Goal: Communication & Community: Connect with others

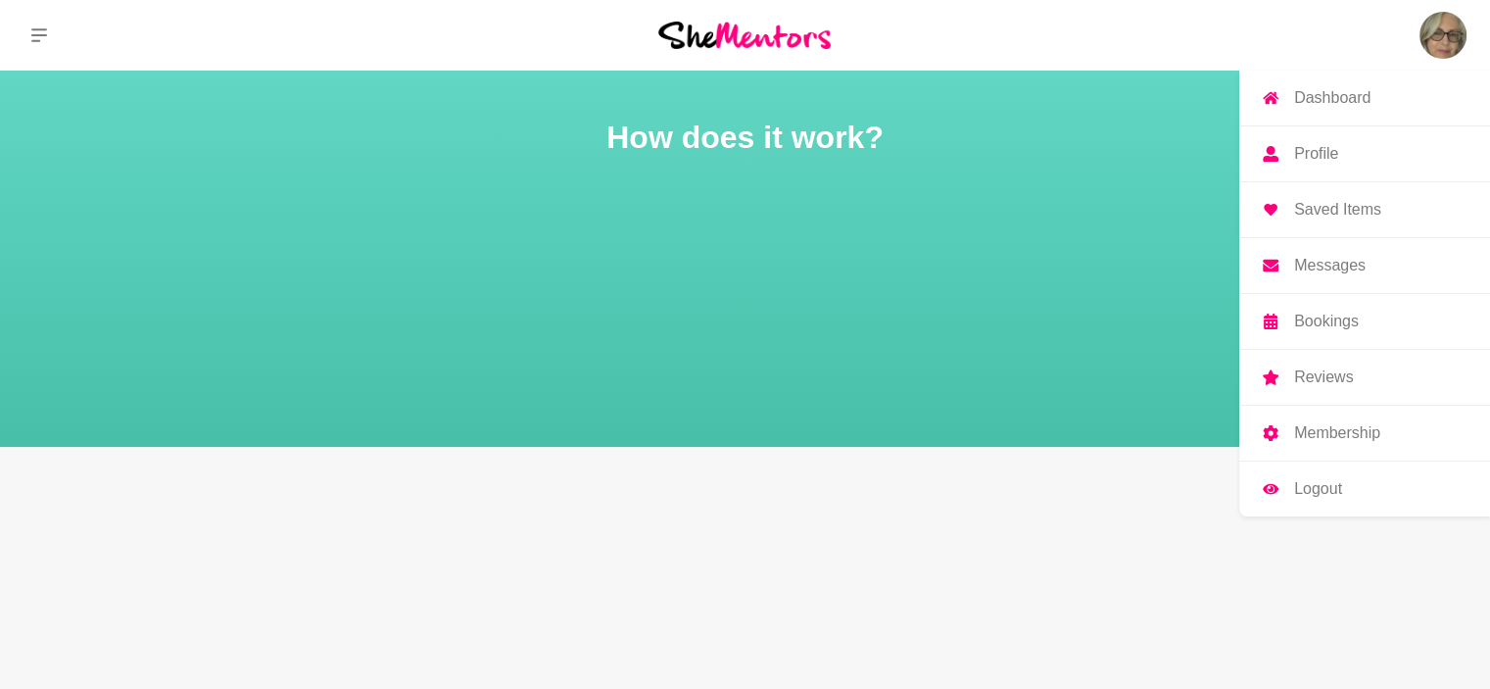
click at [1320, 261] on p "Messages" at bounding box center [1329, 266] width 71 height 16
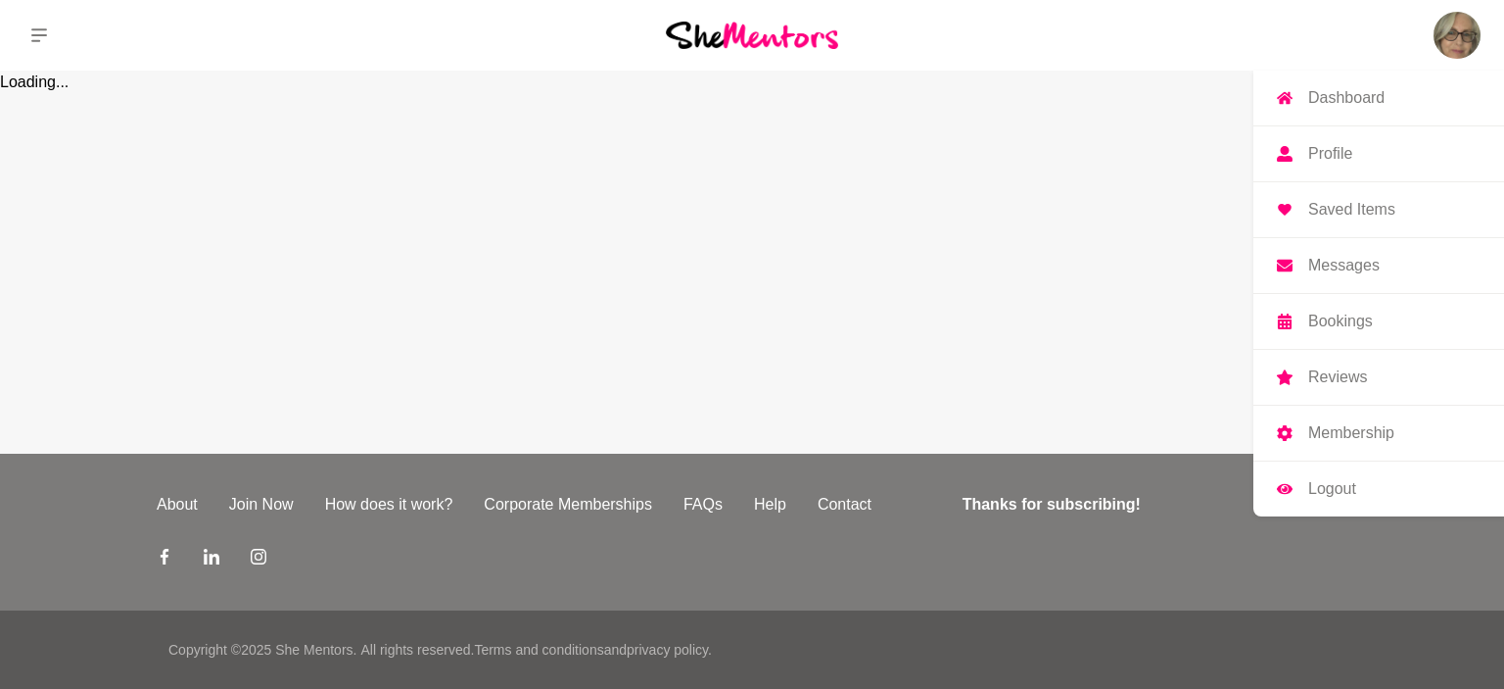
click at [1320, 261] on p "Messages" at bounding box center [1343, 266] width 71 height 16
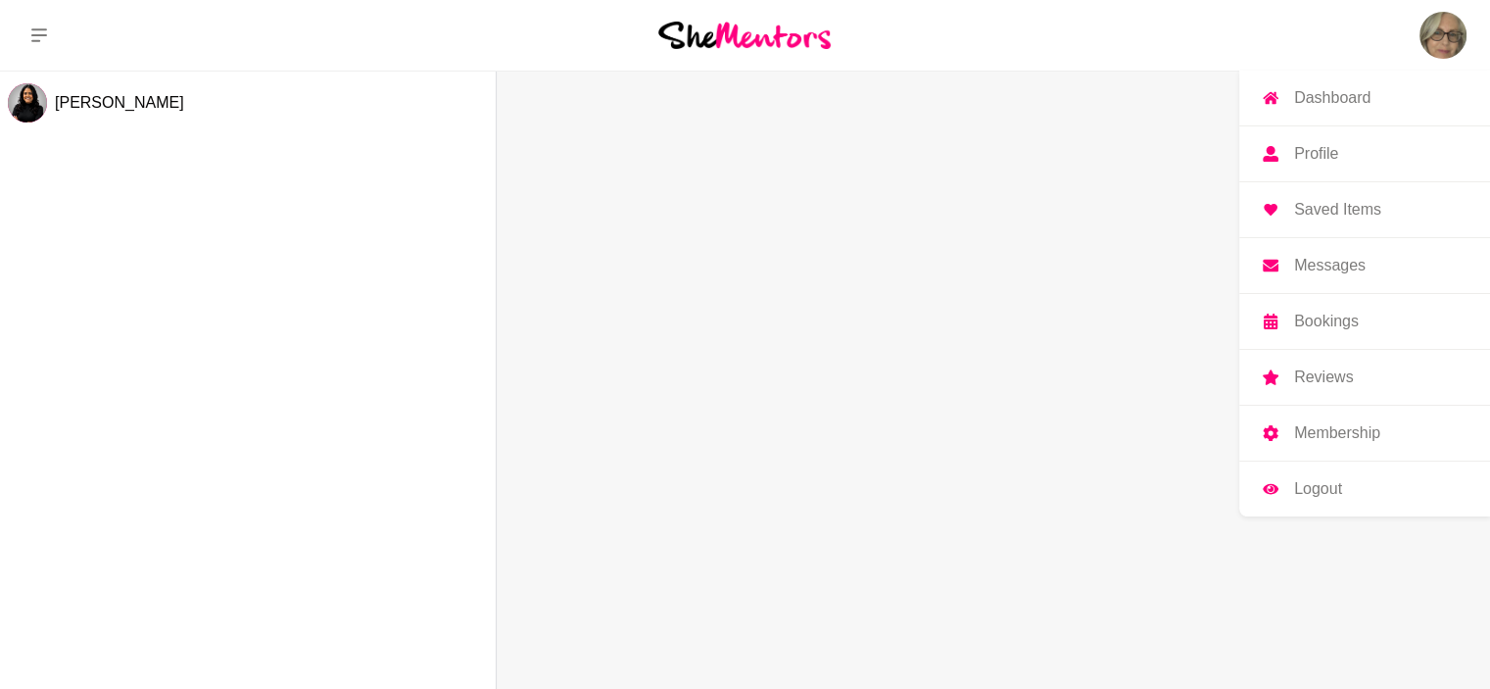
click at [1328, 102] on p "Dashboard" at bounding box center [1332, 98] width 76 height 16
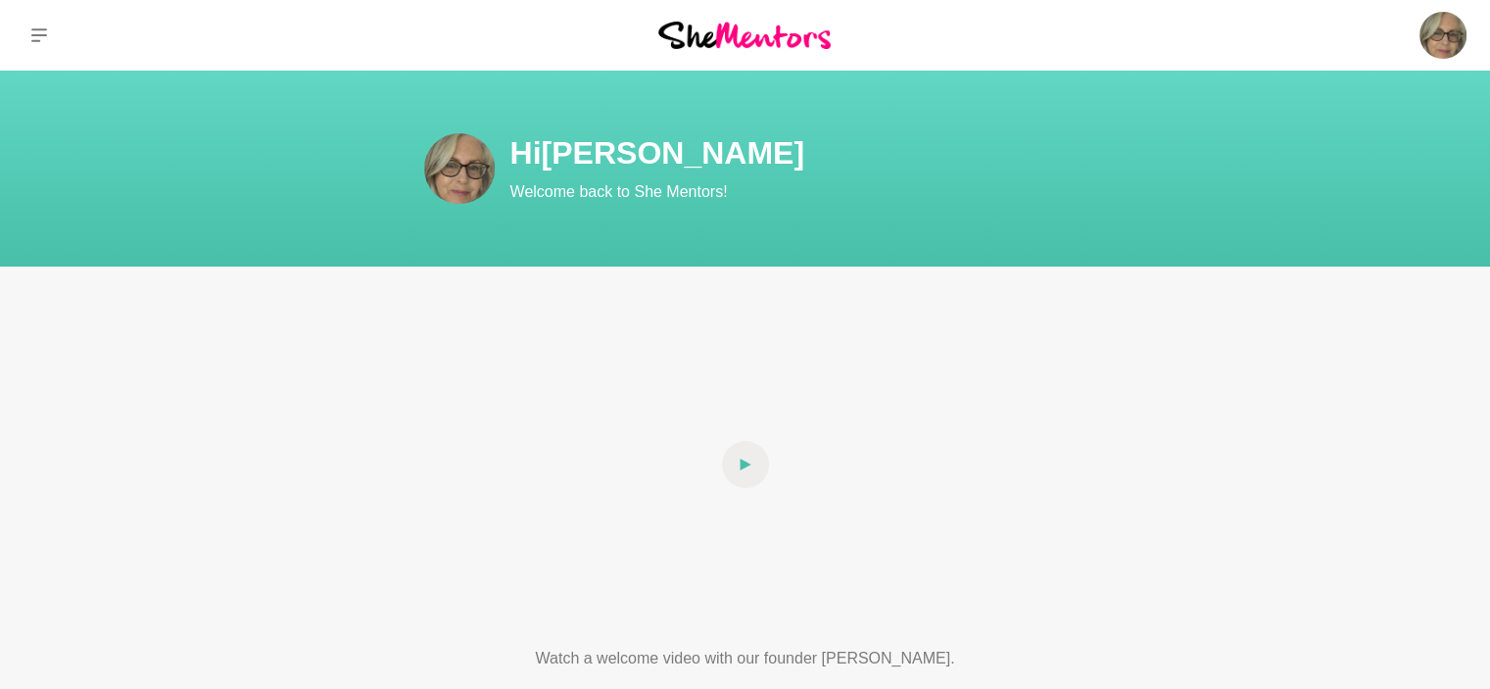
click at [567, 152] on h1 "Hi [PERSON_NAME]" at bounding box center [862, 152] width 705 height 39
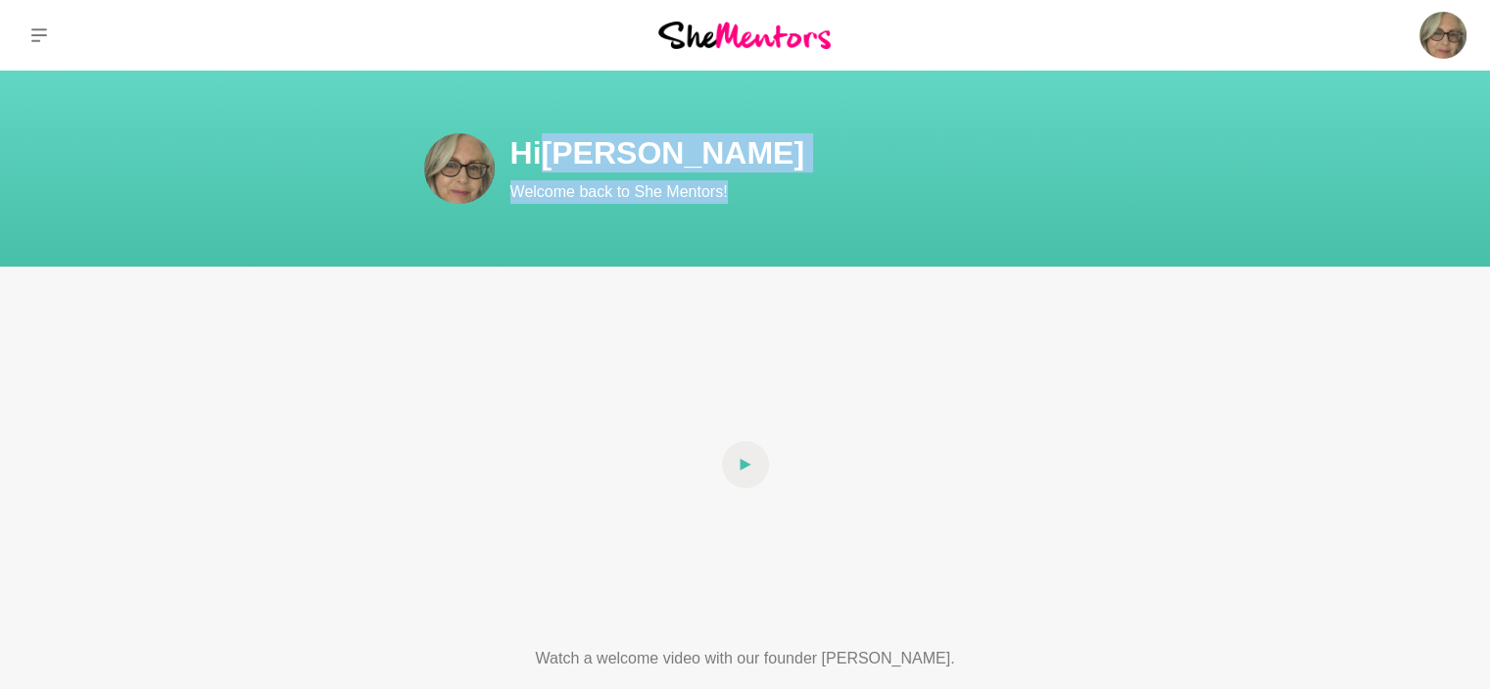
drag, startPoint x: 567, startPoint y: 152, endPoint x: 964, endPoint y: 253, distance: 409.3
click at [964, 253] on section "Hi [PERSON_NAME] Welcome back to She Mentors!" at bounding box center [745, 169] width 1490 height 196
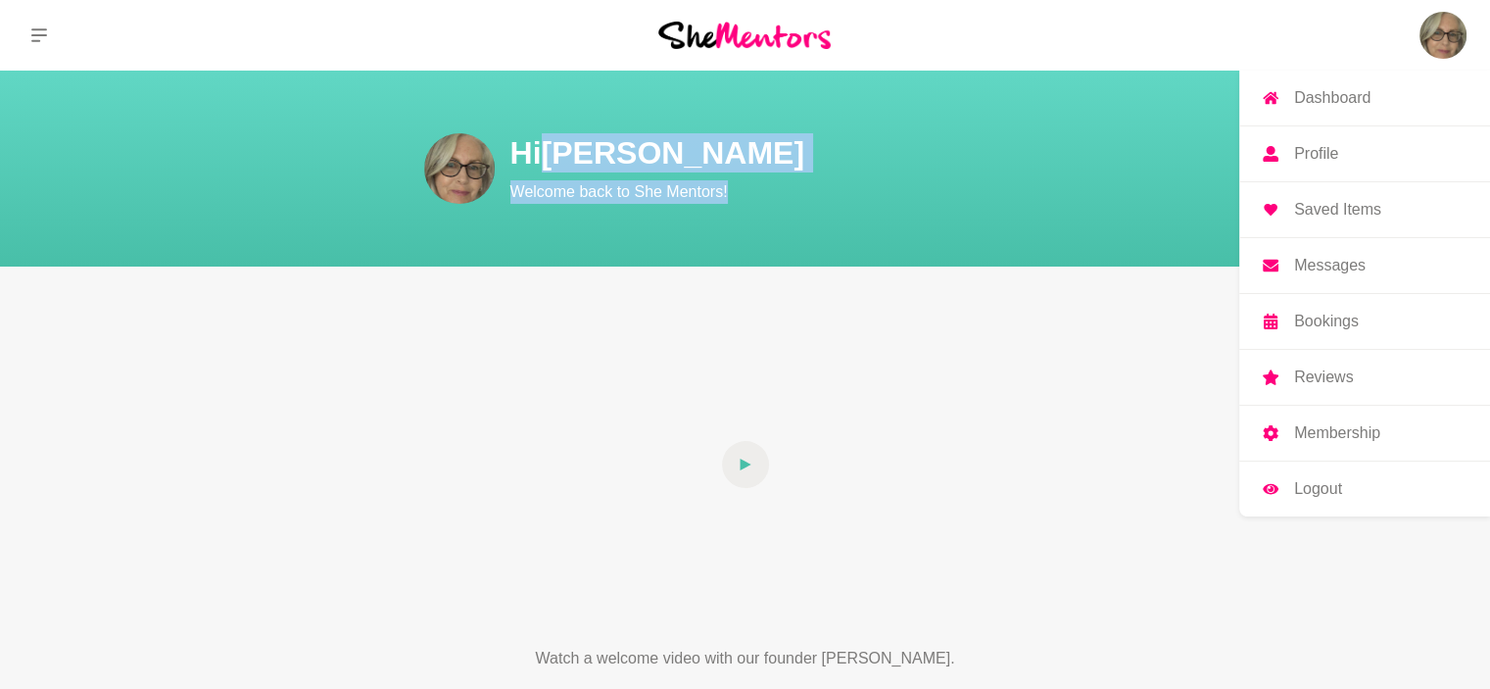
click at [1319, 148] on p "Profile" at bounding box center [1316, 154] width 44 height 16
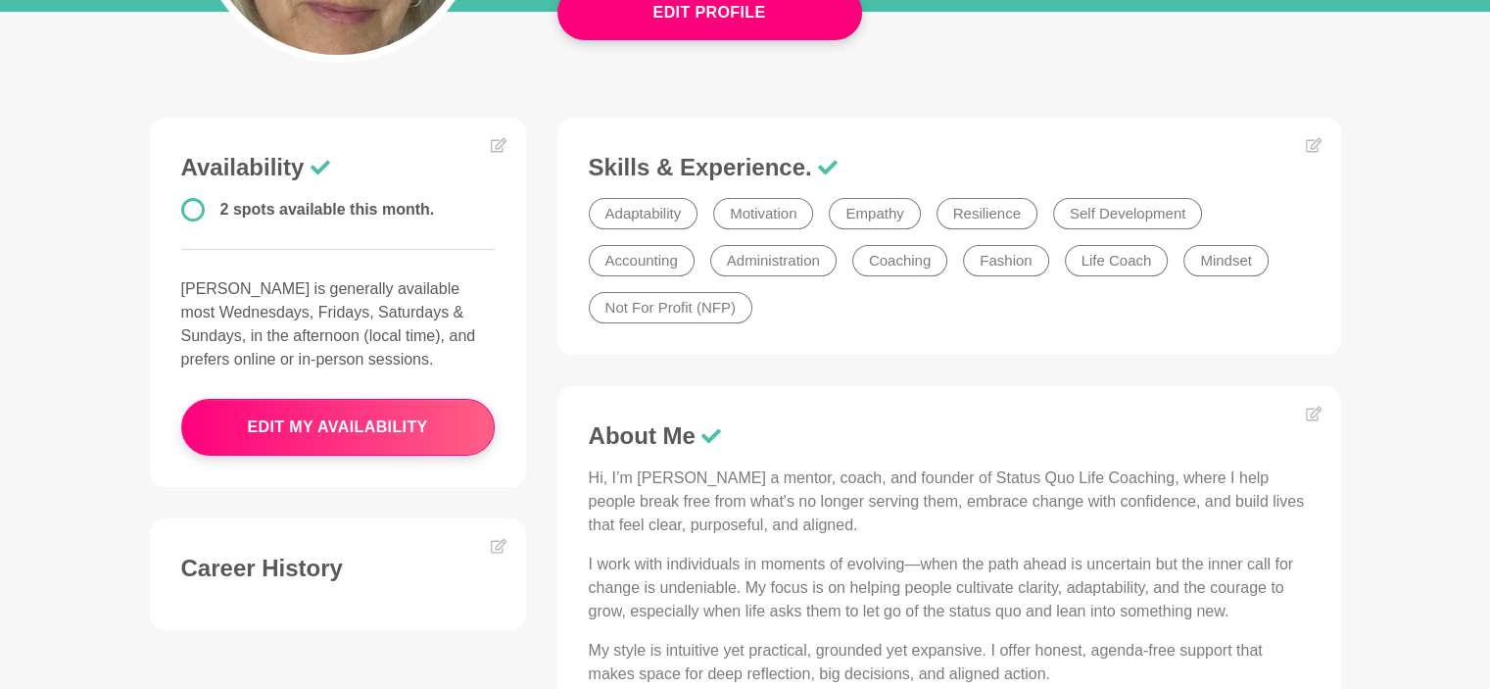
scroll to position [431, 0]
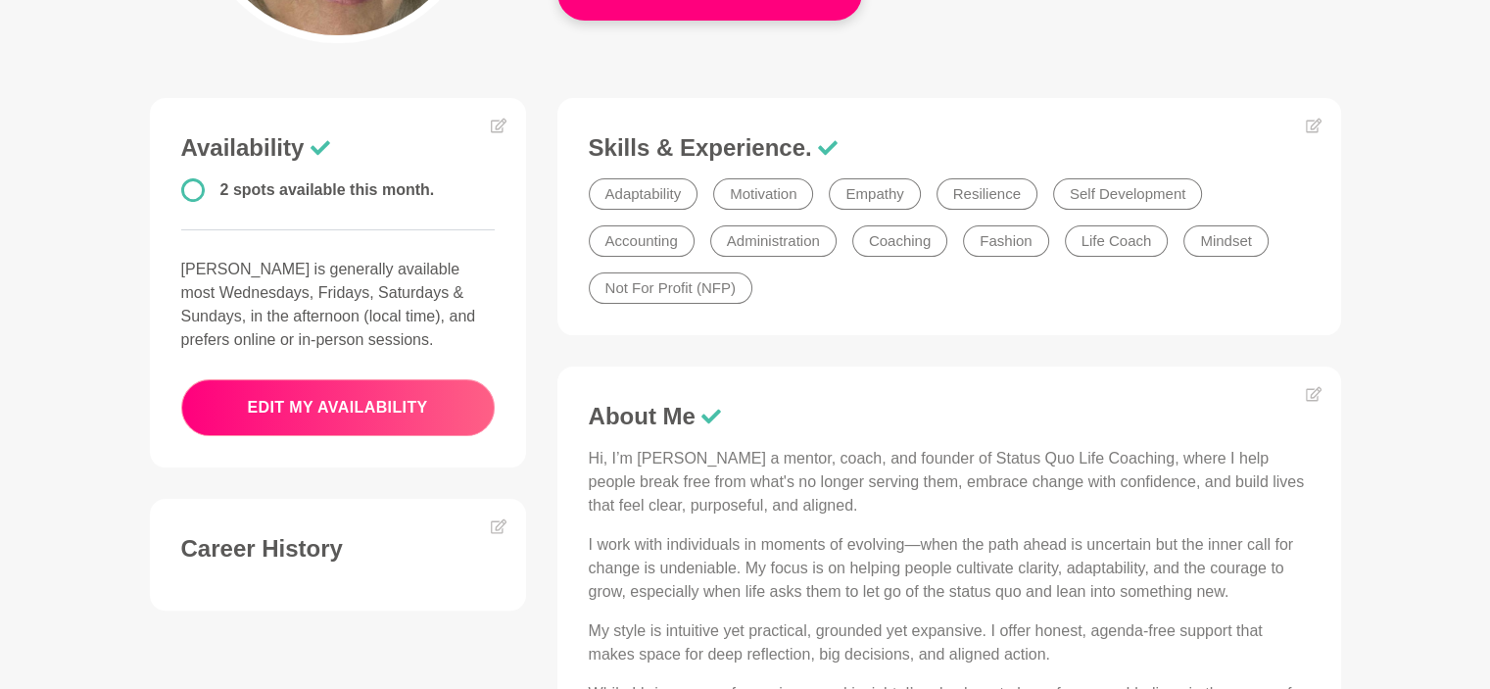
click at [321, 403] on button "edit my availability" at bounding box center [337, 407] width 313 height 57
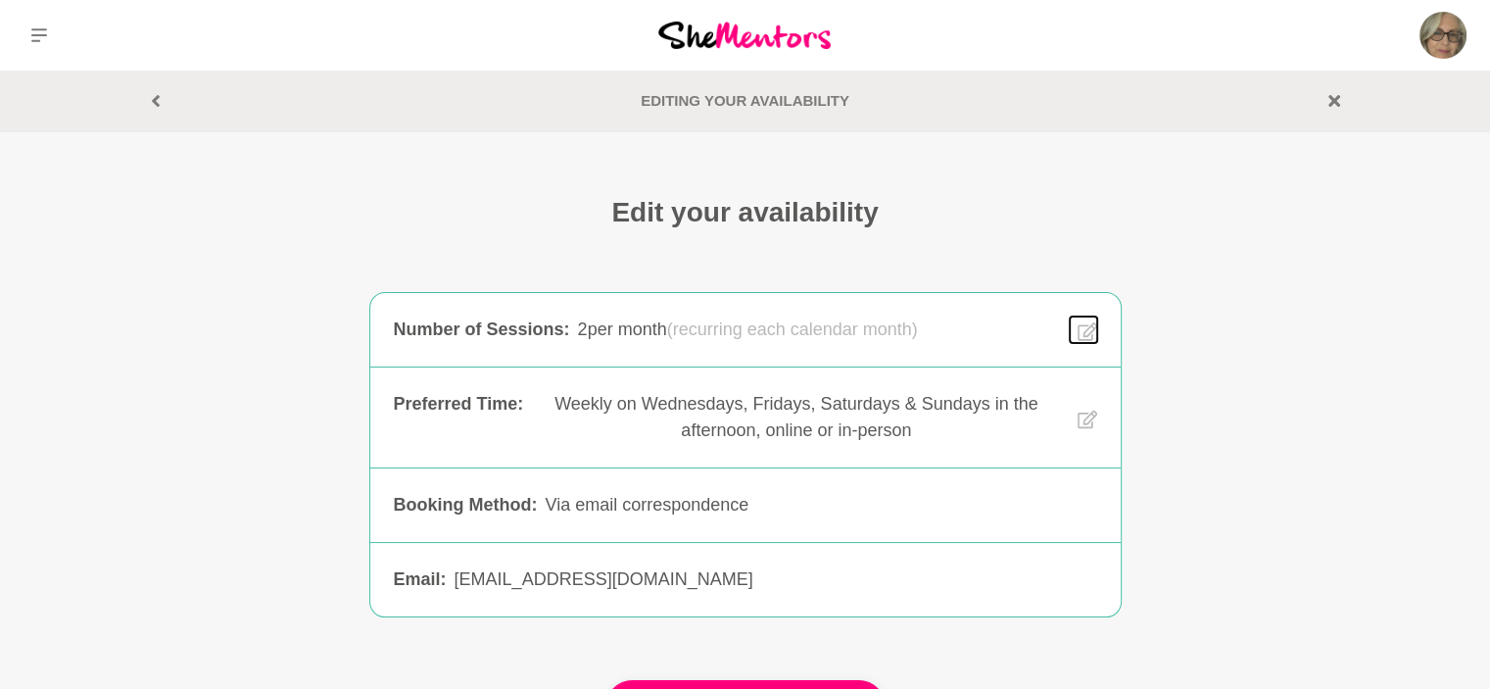
click at [1087, 326] on icon at bounding box center [1087, 331] width 20 height 23
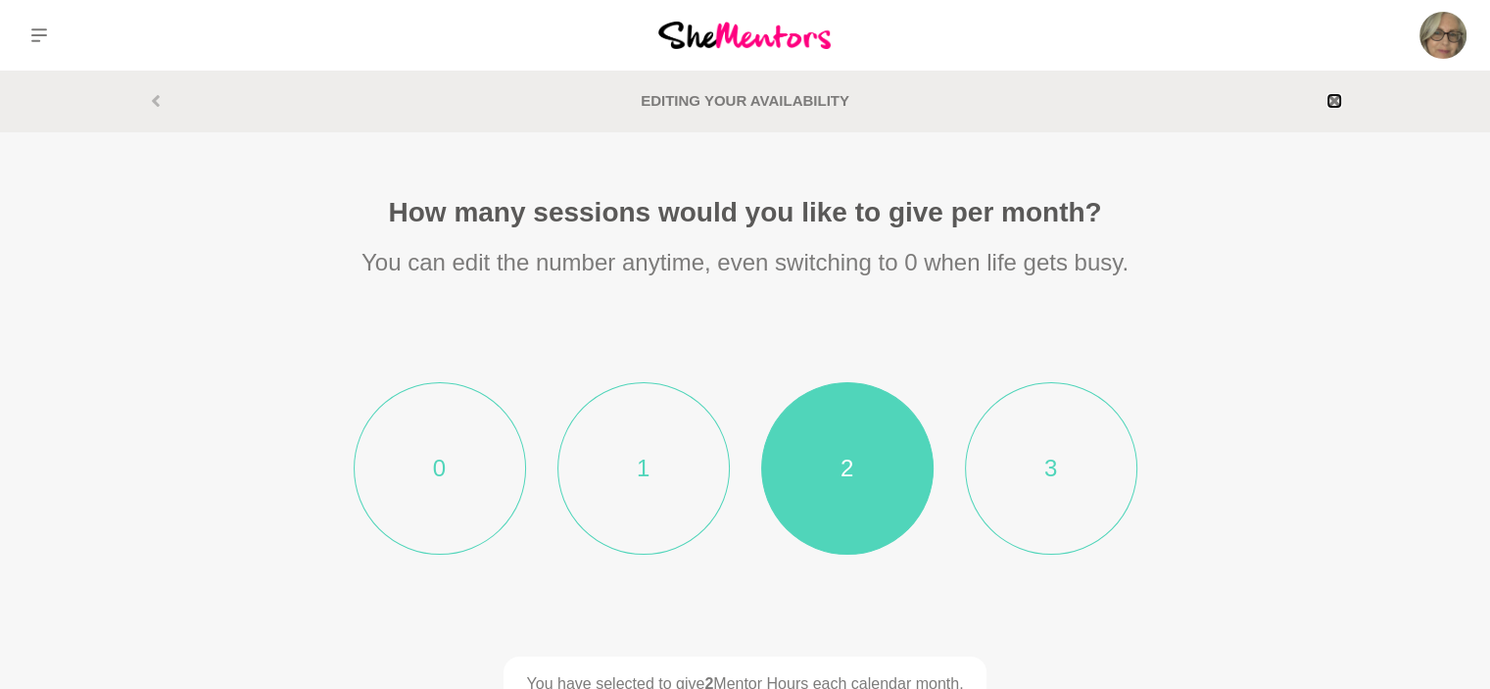
click at [1334, 103] on icon at bounding box center [1334, 101] width 12 height 12
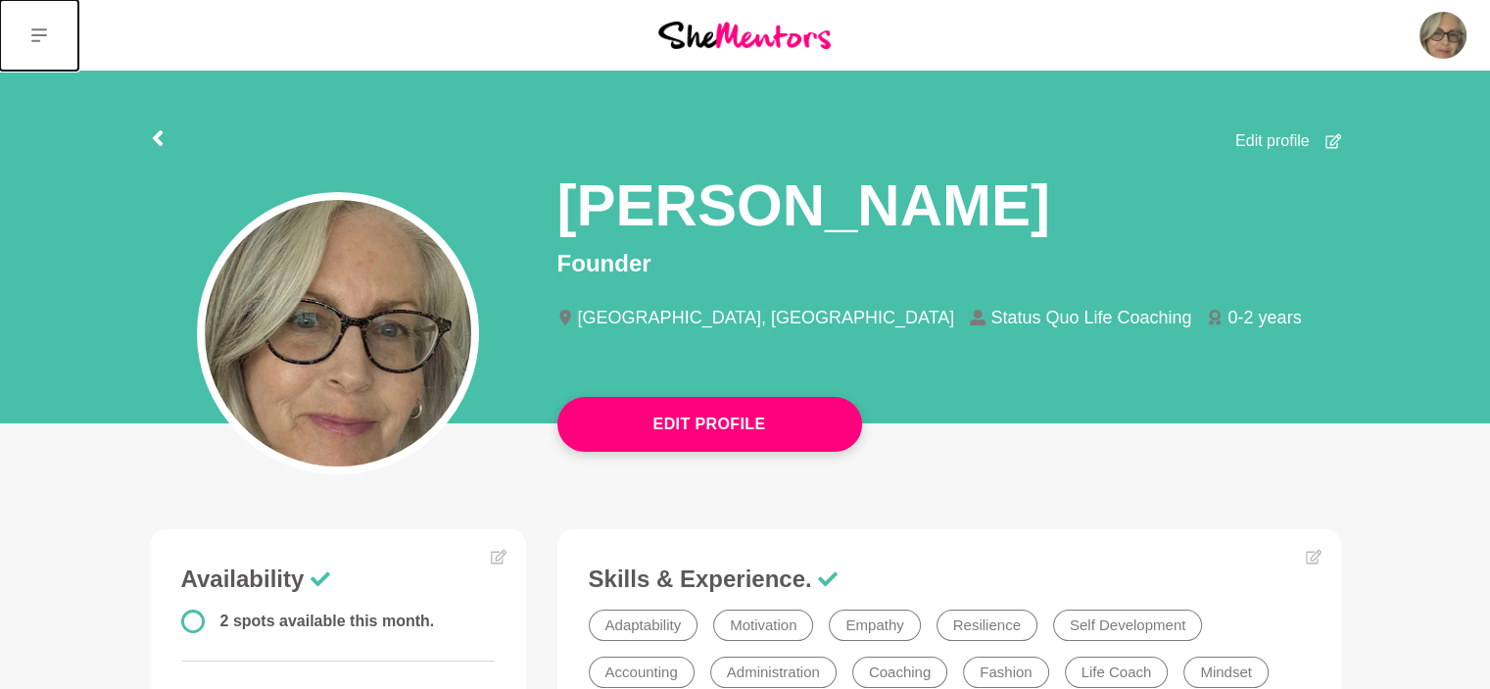
click at [37, 31] on icon at bounding box center [39, 35] width 16 height 16
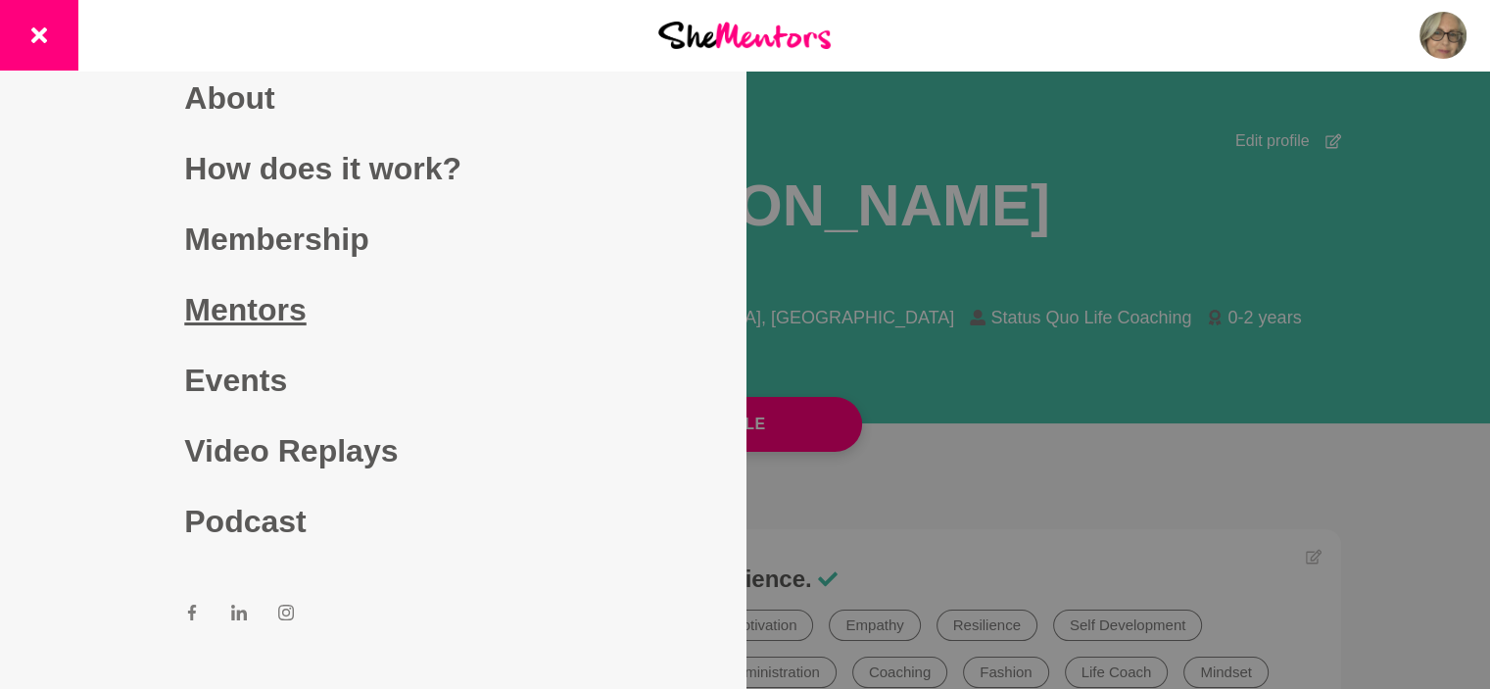
click at [274, 309] on link "Mentors" at bounding box center [372, 309] width 376 height 71
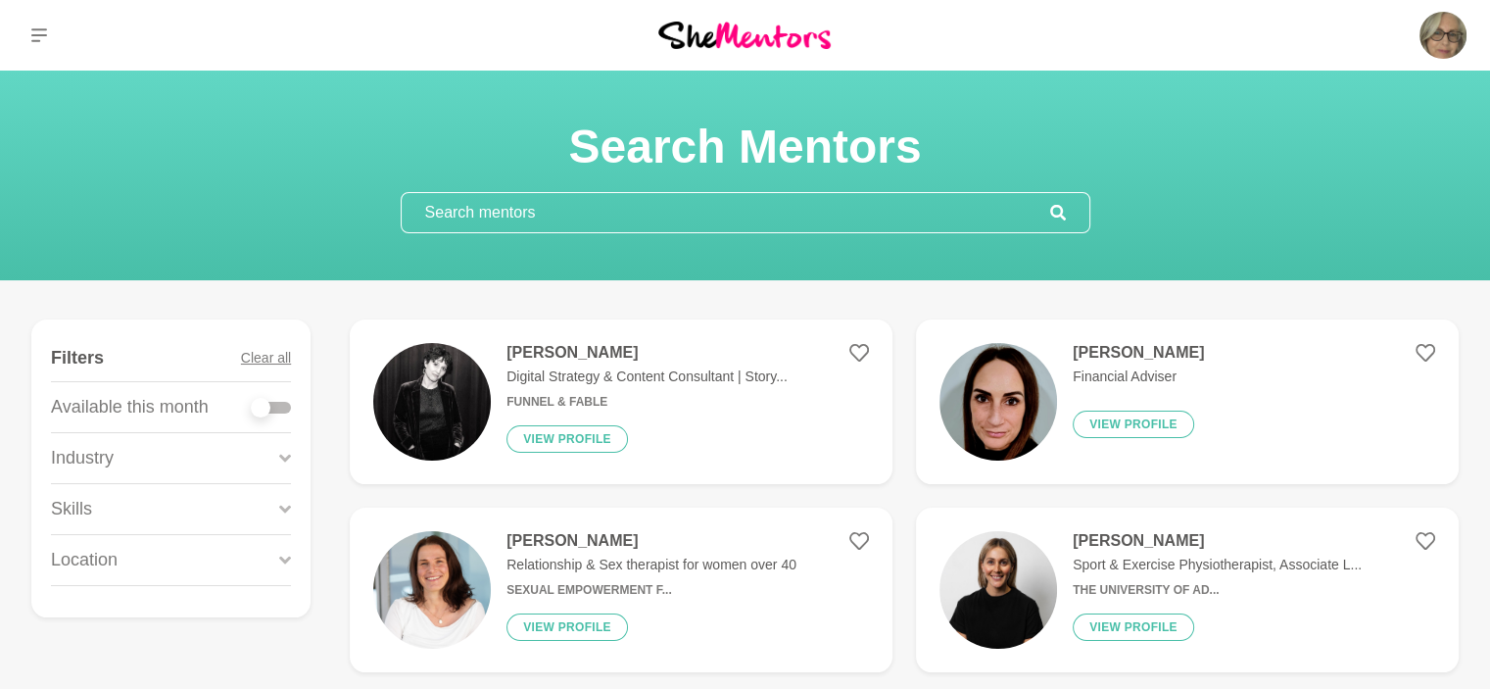
click at [262, 408] on div at bounding box center [261, 408] width 20 height 20
checkbox input "true"
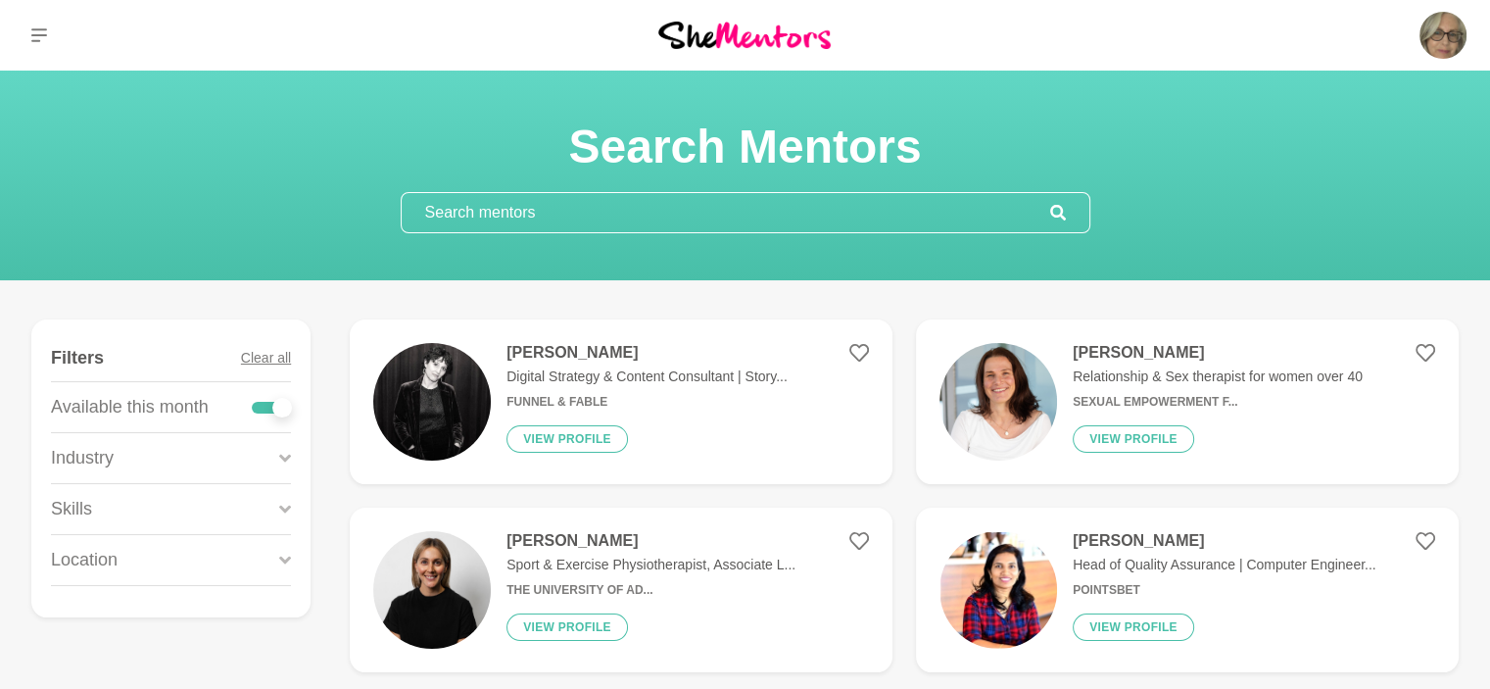
scroll to position [602, 0]
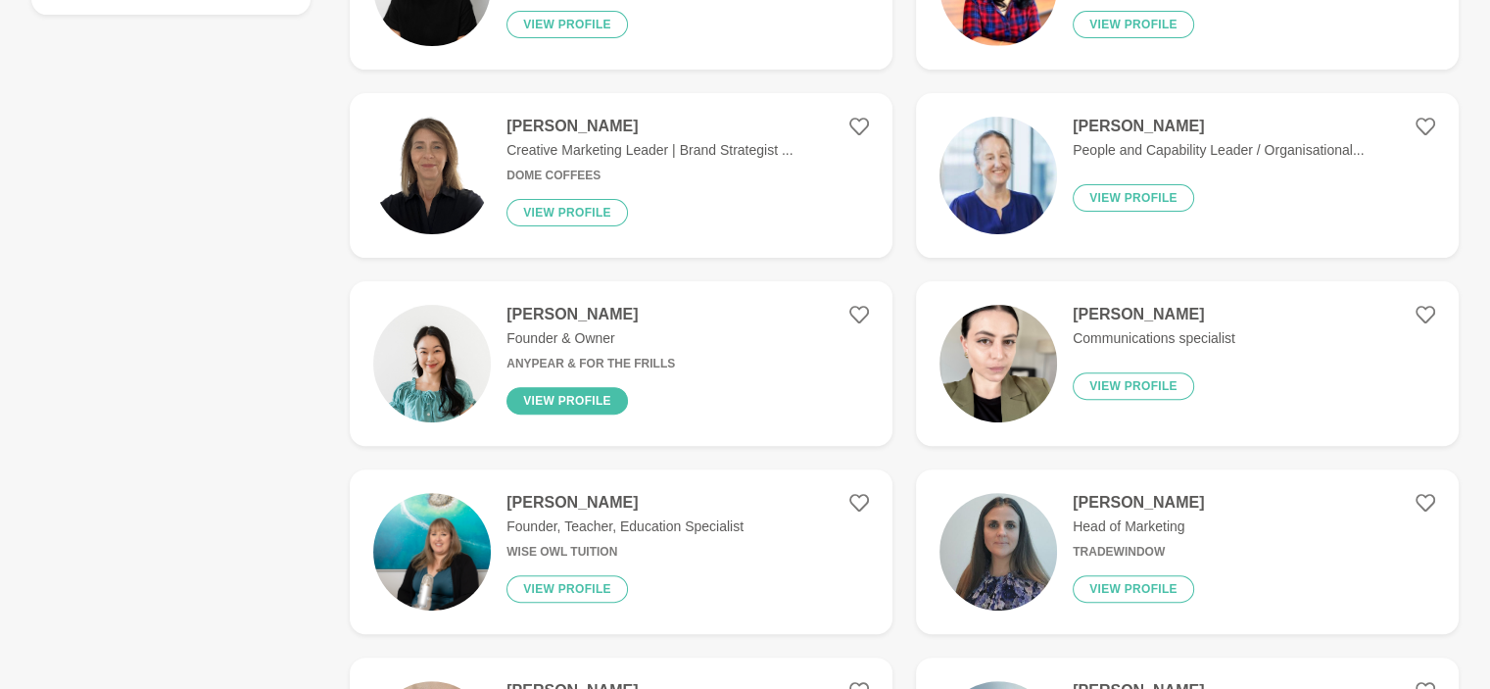
click at [556, 404] on button "View profile" at bounding box center [566, 400] width 121 height 27
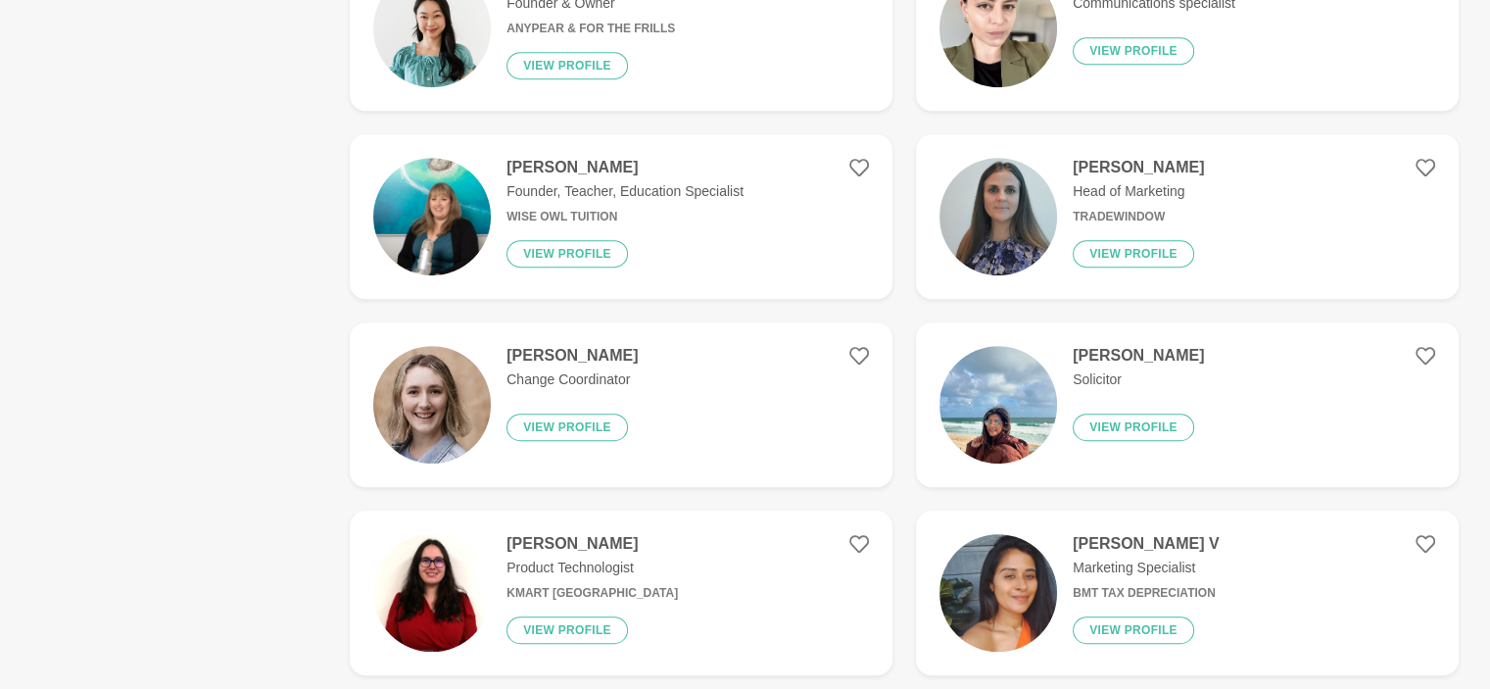
scroll to position [940, 0]
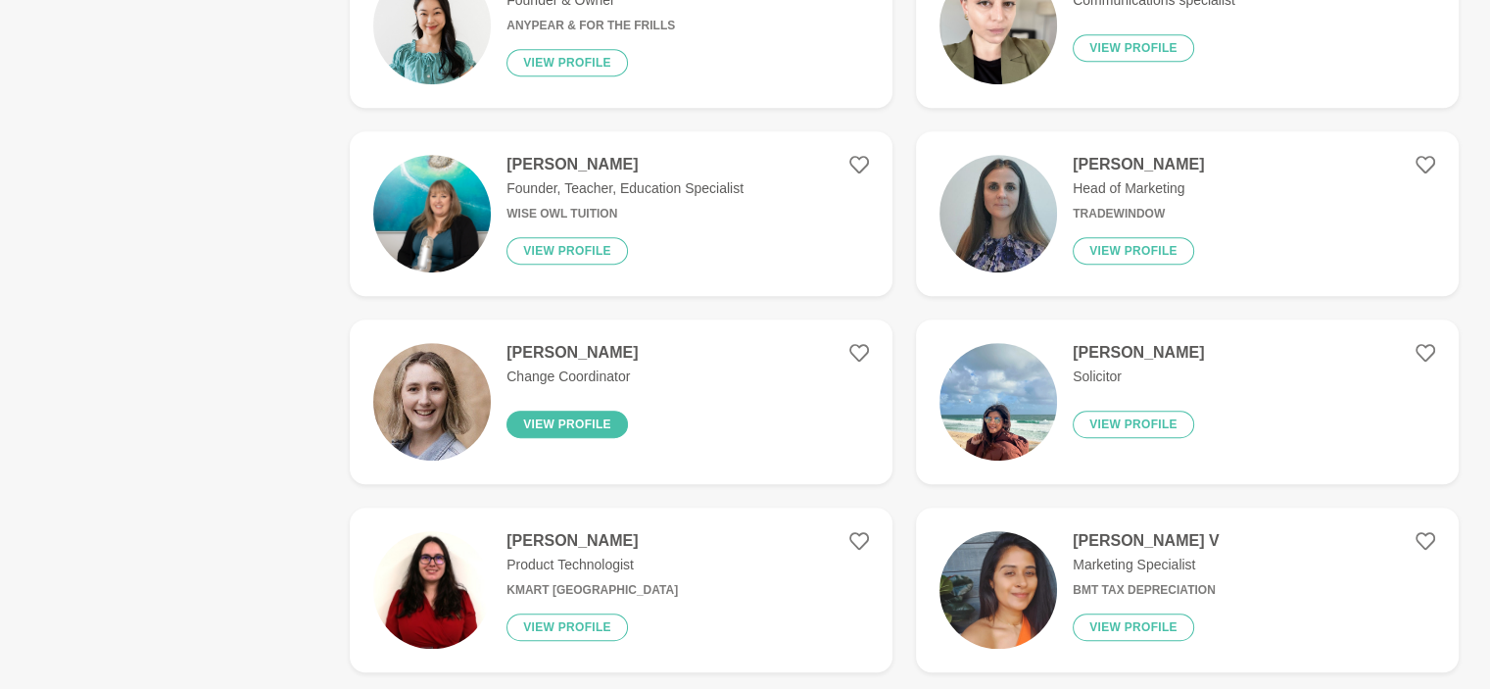
click at [584, 421] on button "View profile" at bounding box center [566, 423] width 121 height 27
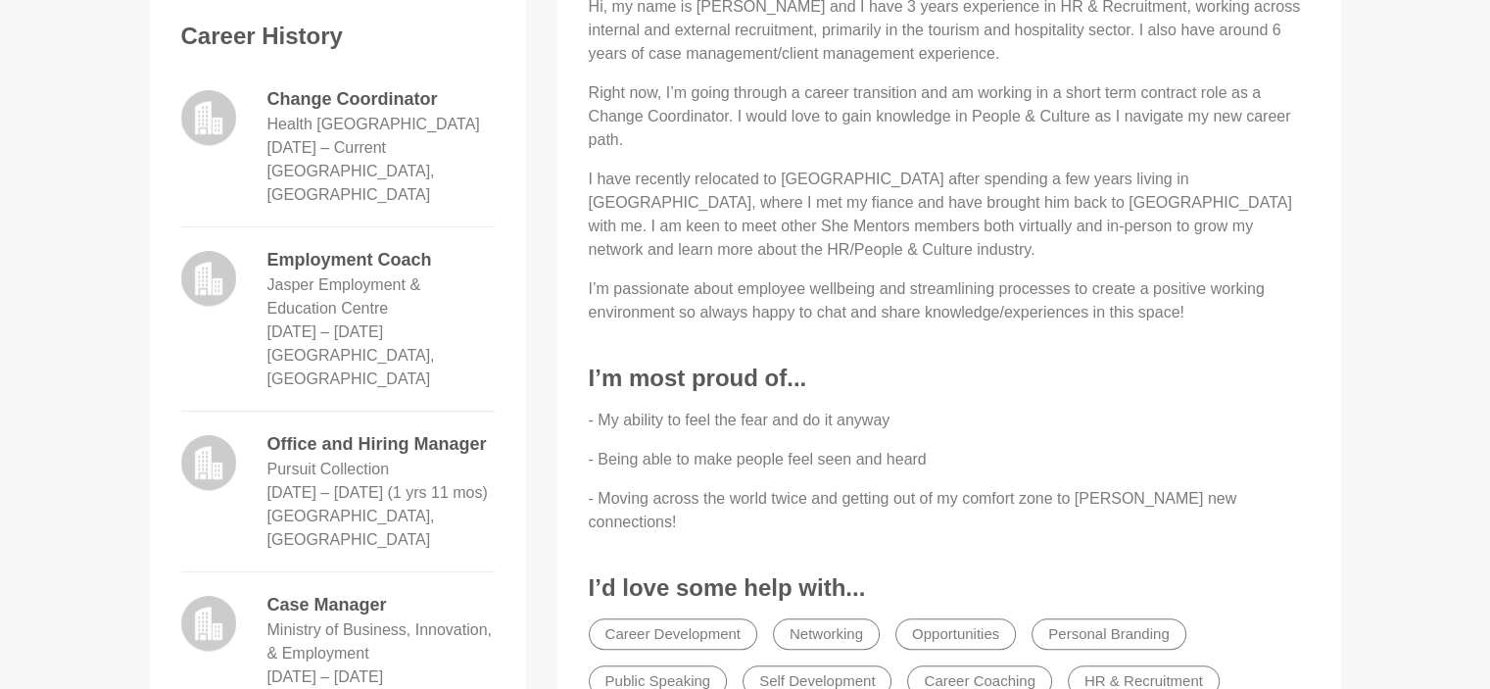
scroll to position [901, 0]
